Goal: Task Accomplishment & Management: Use online tool/utility

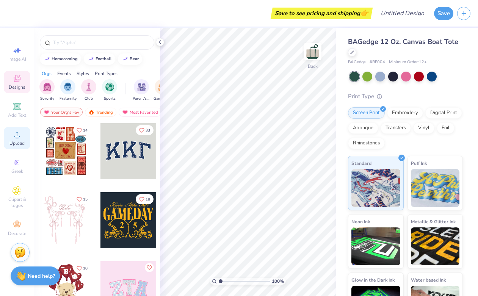
click at [16, 139] on div "Upload" at bounding box center [17, 138] width 27 height 22
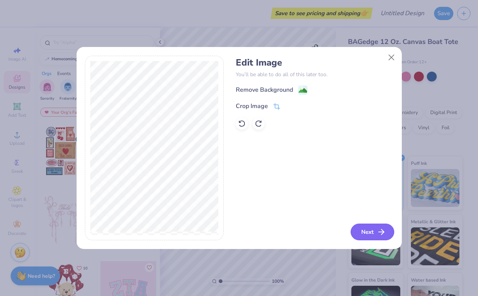
click at [361, 235] on button "Next" at bounding box center [373, 232] width 44 height 17
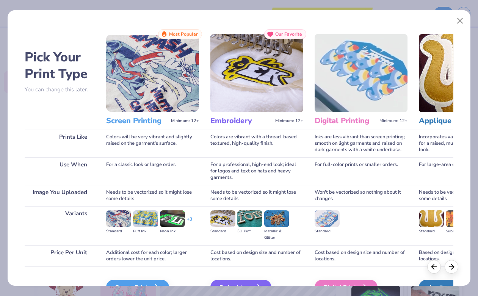
click at [345, 64] on img at bounding box center [361, 73] width 93 height 78
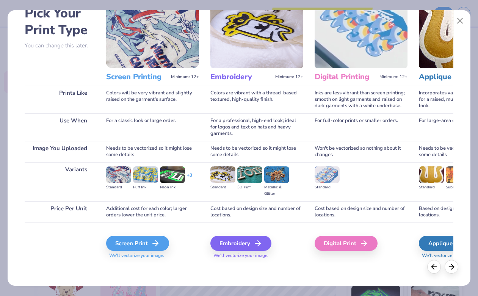
scroll to position [44, 0]
click at [359, 241] on div "Digital Print" at bounding box center [347, 243] width 63 height 15
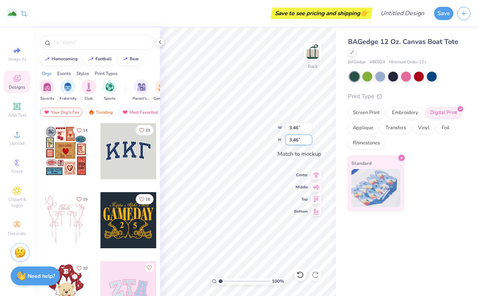
click at [298, 143] on input "3.46" at bounding box center [298, 140] width 27 height 11
type input "3.47"
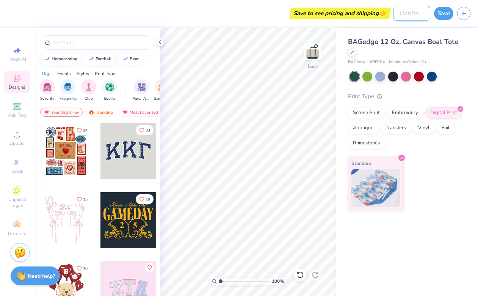
click at [413, 12] on input "Design Title" at bounding box center [411, 13] width 37 height 15
type input "PLM"
click at [442, 15] on button "Save" at bounding box center [443, 12] width 19 height 13
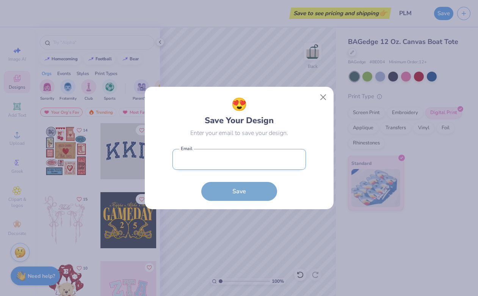
click at [269, 158] on input "email" at bounding box center [239, 159] width 133 height 21
type input "sh"
type input "[EMAIL_ADDRESS][DOMAIN_NAME]"
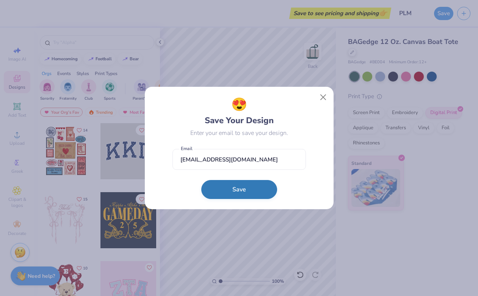
click at [234, 192] on button "Save" at bounding box center [239, 189] width 76 height 19
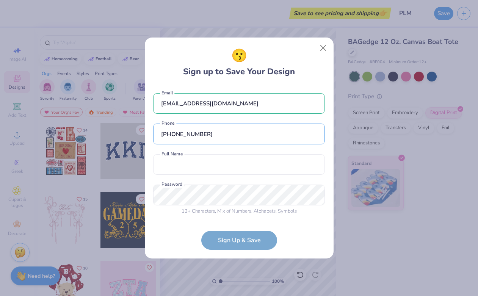
type input "[PHONE_NUMBER]"
click at [249, 241] on form "[EMAIL_ADDRESS][DOMAIN_NAME] Email [PHONE_NUMBER] Phone Full Name is a required…" at bounding box center [239, 168] width 172 height 165
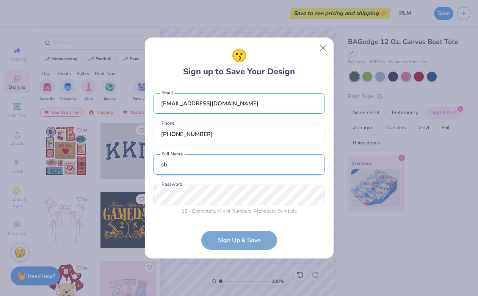
type input "s"
type input "[PERSON_NAME]"
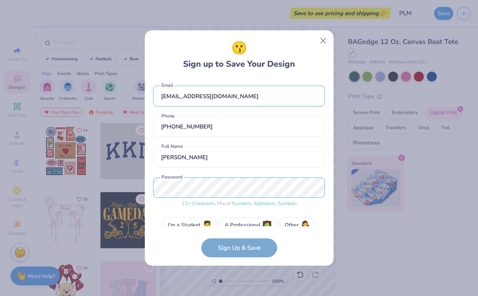
scroll to position [14, 0]
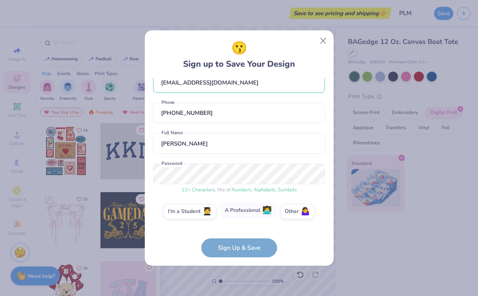
click at [251, 212] on label "A Professional 👩‍💻" at bounding box center [248, 210] width 56 height 15
click at [242, 224] on input "A Professional 👩‍💻" at bounding box center [239, 226] width 5 height 5
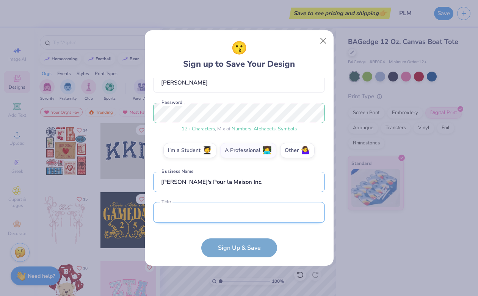
type input "[PERSON_NAME]'s Pour la Maison Inc."
click at [224, 204] on input "text" at bounding box center [239, 212] width 172 height 21
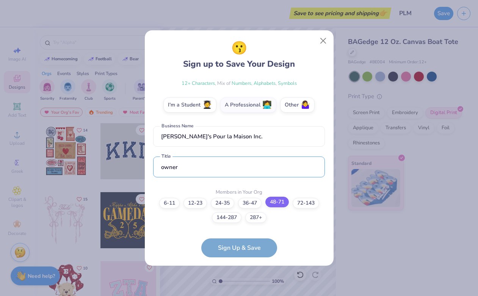
type input "owner"
click at [282, 203] on label "48-71" at bounding box center [277, 202] width 24 height 11
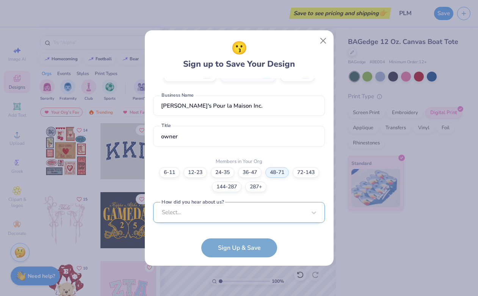
click at [244, 210] on div "Select..." at bounding box center [239, 212] width 172 height 21
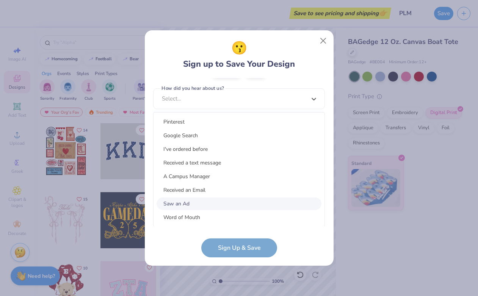
click at [238, 205] on div "Saw an Ad" at bounding box center [239, 204] width 165 height 13
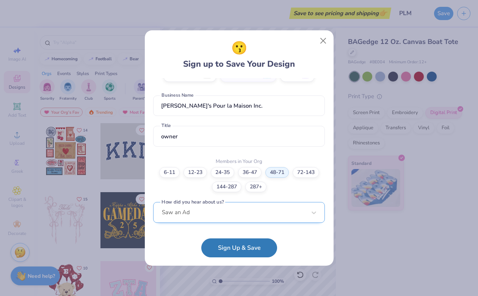
click at [242, 207] on div "Saw an Ad" at bounding box center [239, 212] width 172 height 21
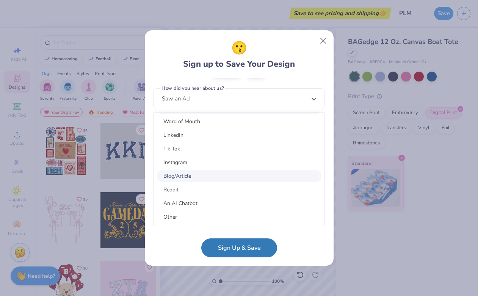
scroll to position [96, 0]
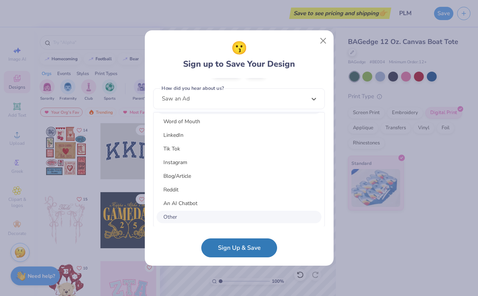
click at [242, 215] on div "Other" at bounding box center [239, 217] width 165 height 13
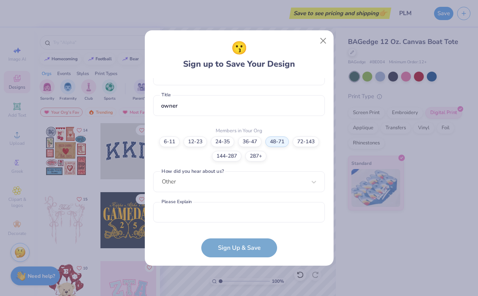
scroll to position [181, 0]
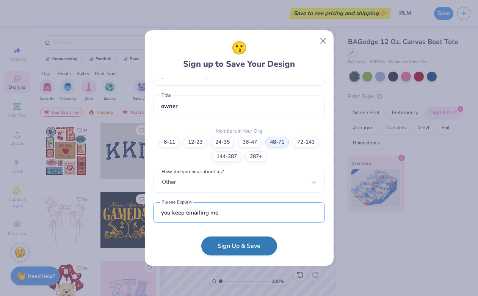
type input "you keep emailing me"
click at [253, 243] on button "Sign Up & Save" at bounding box center [239, 246] width 76 height 19
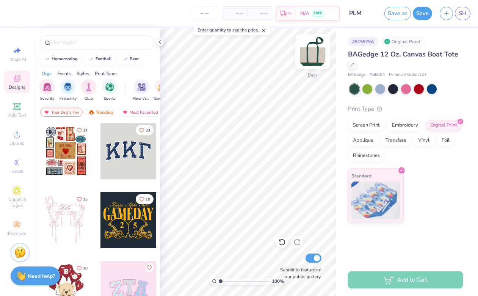
click at [314, 51] on img at bounding box center [313, 51] width 30 height 30
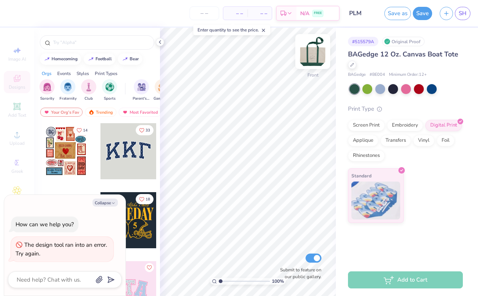
click at [313, 56] on img at bounding box center [313, 51] width 30 height 30
click at [284, 242] on icon at bounding box center [282, 242] width 8 height 8
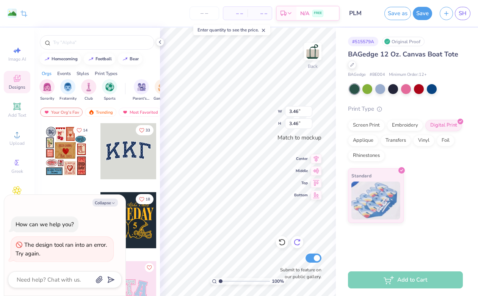
click at [298, 243] on icon at bounding box center [297, 242] width 8 height 8
type textarea "x"
type input "3.47"
type textarea "x"
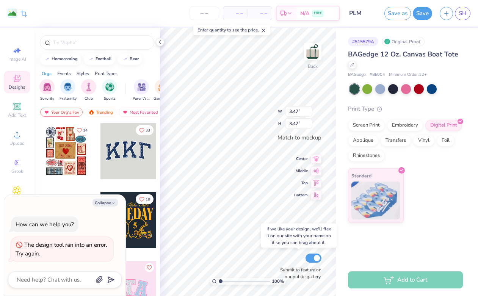
click at [312, 259] on input "Submit to feature on our public gallery." at bounding box center [314, 258] width 16 height 9
checkbox input "false"
type textarea "x"
click at [312, 259] on input "Submit to feature on our public gallery." at bounding box center [314, 258] width 16 height 9
checkbox input "true"
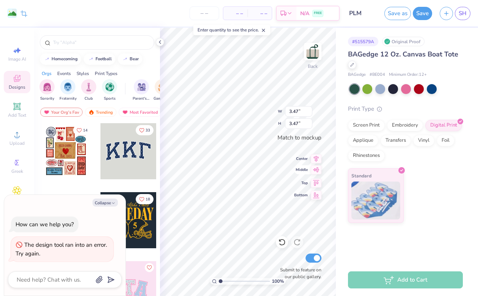
click at [316, 171] on icon at bounding box center [316, 169] width 11 height 9
click at [316, 182] on icon at bounding box center [316, 181] width 11 height 9
type textarea "x"
click at [210, 28] on div "Enter quantity to see the price." at bounding box center [231, 30] width 77 height 11
click at [204, 11] on input "number" at bounding box center [205, 13] width 30 height 14
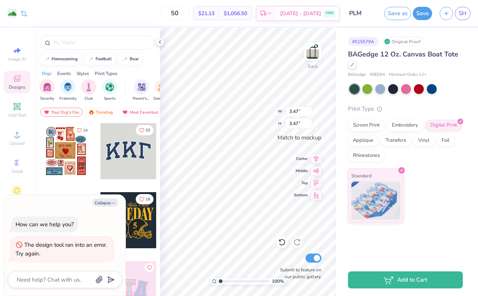
type input "50"
click at [71, 83] on img "filter for Fraternity" at bounding box center [68, 86] width 8 height 9
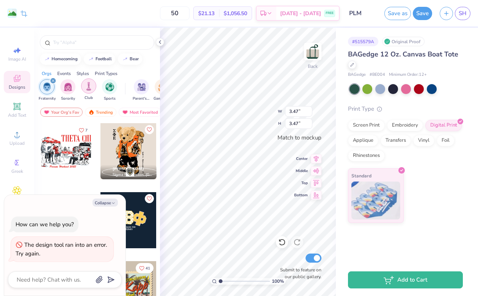
click at [85, 84] on img "filter for Club" at bounding box center [89, 86] width 8 height 9
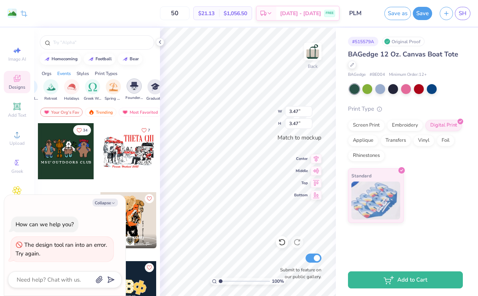
scroll to position [0, 256]
click at [137, 86] on img "filter for Founder’s Day" at bounding box center [136, 86] width 8 height 9
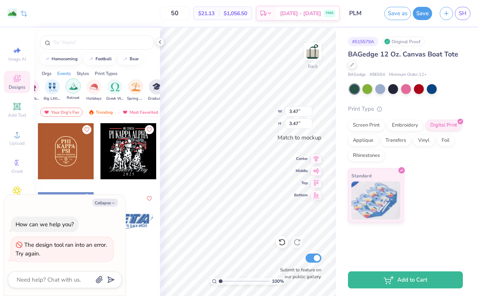
click at [75, 86] on img "filter for Retreat" at bounding box center [73, 86] width 9 height 9
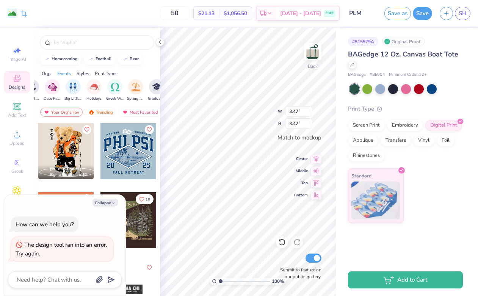
scroll to position [0, 249]
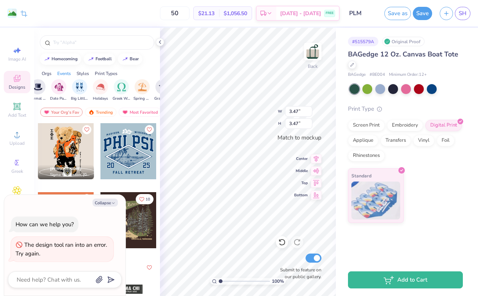
click at [21, 79] on icon at bounding box center [17, 78] width 9 height 9
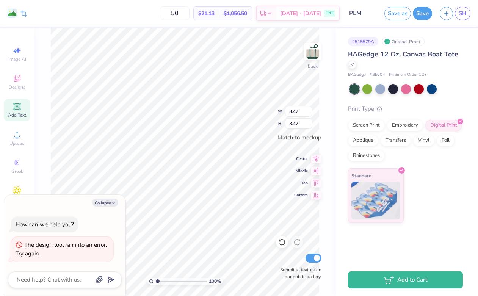
click at [22, 112] on span "Add Text" at bounding box center [17, 115] width 18 height 6
type textarea "x"
type input "3.50"
type input "1.01"
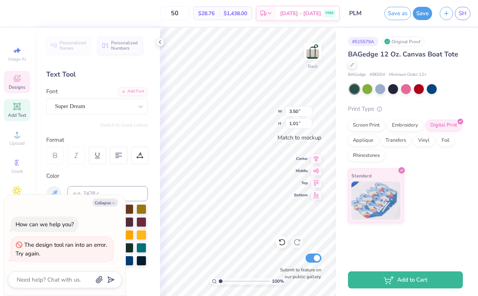
click at [18, 84] on span "Designs" at bounding box center [17, 87] width 17 height 6
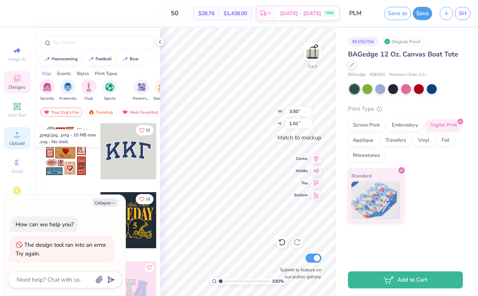
click at [20, 134] on icon at bounding box center [17, 134] width 9 height 9
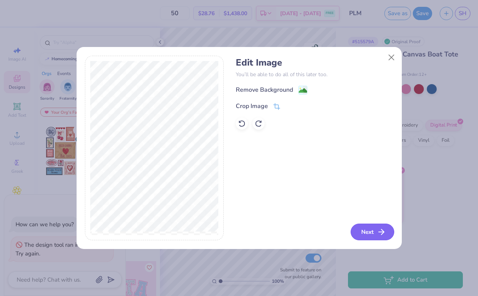
click at [363, 235] on button "Next" at bounding box center [373, 232] width 44 height 17
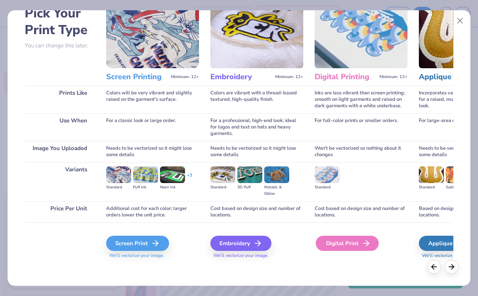
scroll to position [44, 0]
click at [354, 245] on div "Digital Print" at bounding box center [347, 243] width 63 height 15
type textarea "x"
type input "3.46"
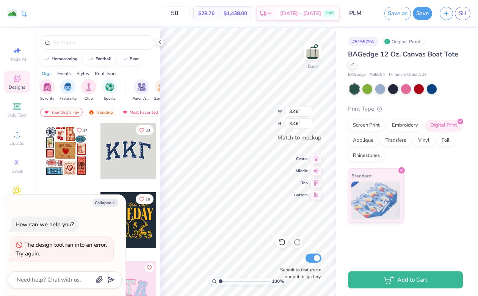
type textarea "x"
type input "3.47"
type textarea "x"
type input "3.47"
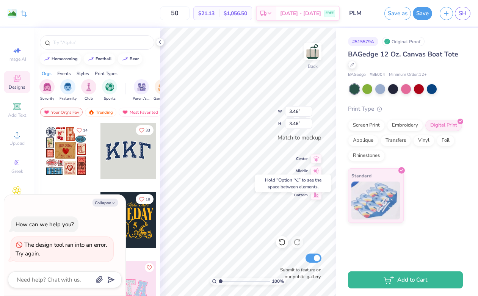
type input "3.47"
click at [318, 179] on icon at bounding box center [316, 182] width 6 height 6
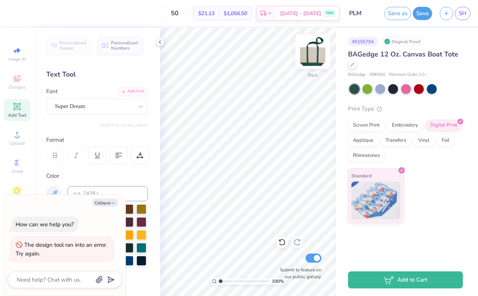
click at [318, 54] on img at bounding box center [313, 51] width 30 height 30
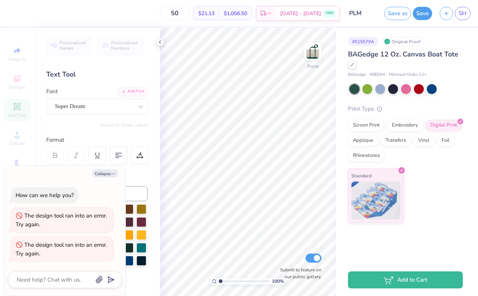
click at [17, 113] on div "Image AI Designs Add Text Upload Greek Clipart & logos Decorate" at bounding box center [17, 141] width 27 height 197
click at [109, 174] on button "Collapse" at bounding box center [105, 173] width 25 height 8
type textarea "x"
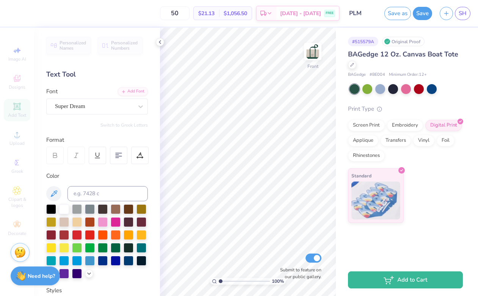
click at [17, 136] on div "Image AI Designs Add Text Upload Greek Clipart & logos Decorate" at bounding box center [17, 141] width 27 height 197
click at [18, 111] on div "Image AI Designs Add Text Upload Greek Clipart & logos Decorate" at bounding box center [17, 141] width 27 height 197
click at [17, 83] on div "Image AI Designs Add Text Upload Greek Clipart & logos Decorate" at bounding box center [17, 141] width 27 height 197
click at [159, 42] on icon at bounding box center [160, 42] width 6 height 6
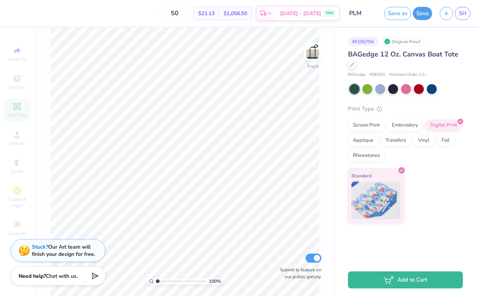
click at [17, 139] on div "Image AI Designs Add Text Upload Greek Clipart & logos Decorate" at bounding box center [17, 141] width 27 height 197
click at [17, 138] on div "Image AI Designs Add Text Upload Greek Clipart & logos Decorate" at bounding box center [17, 141] width 27 height 197
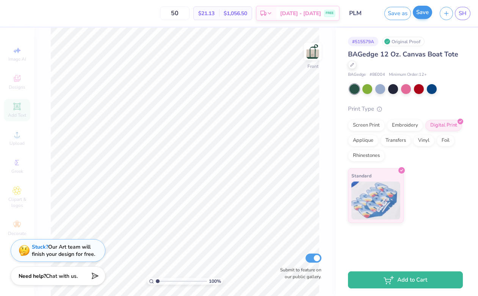
click at [423, 10] on button "Save" at bounding box center [422, 12] width 19 height 13
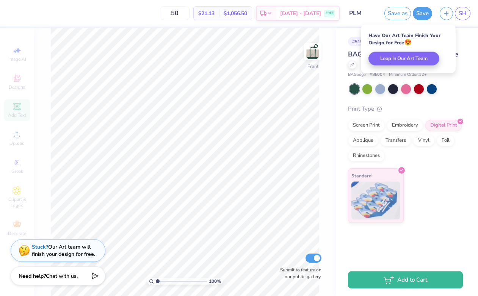
click at [22, 108] on div "Image AI Designs Add Text Upload Greek Clipart & logos Decorate" at bounding box center [17, 141] width 27 height 197
click at [16, 141] on div "Image AI Designs Add Text Upload Greek Clipart & logos Decorate" at bounding box center [17, 141] width 27 height 197
